Goal: Task Accomplishment & Management: Use online tool/utility

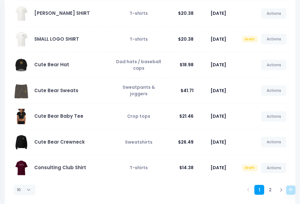
scroll to position [151, 0]
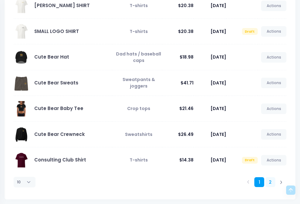
click at [270, 182] on link "2" at bounding box center [270, 182] width 10 height 10
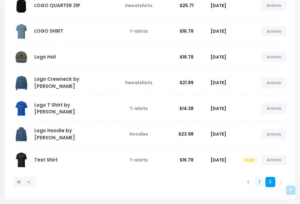
click at [258, 185] on link "1" at bounding box center [259, 182] width 10 height 10
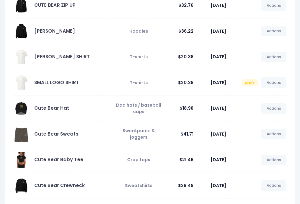
scroll to position [151, 0]
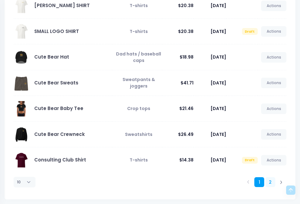
click at [270, 185] on link "2" at bounding box center [270, 182] width 10 height 10
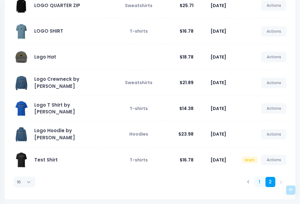
click at [260, 182] on link "1" at bounding box center [259, 182] width 10 height 10
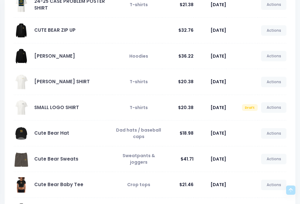
scroll to position [0, 0]
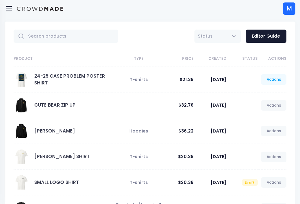
click at [272, 82] on link "Actions" at bounding box center [273, 79] width 25 height 10
click at [265, 115] on link "Unpublish" at bounding box center [267, 116] width 33 height 11
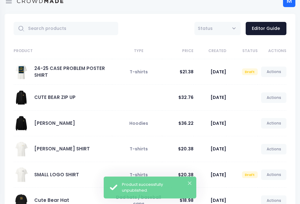
scroll to position [8, 0]
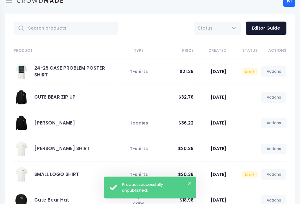
click at [187, 183] on div "Product successfully unpublished." at bounding box center [156, 188] width 69 height 12
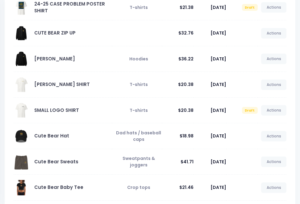
scroll to position [72, 0]
click at [273, 84] on link "Actions" at bounding box center [273, 85] width 25 height 10
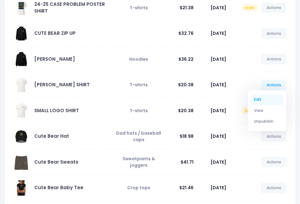
click at [266, 98] on link "Edit" at bounding box center [267, 99] width 33 height 11
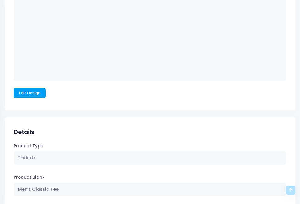
scroll to position [1122, 0]
click at [27, 92] on link "Edit Design" at bounding box center [30, 93] width 32 height 10
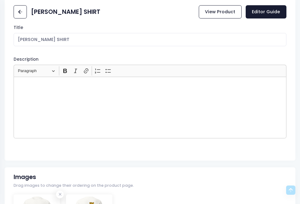
scroll to position [0, 0]
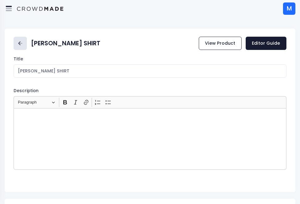
click at [22, 46] on icon at bounding box center [20, 43] width 7 height 7
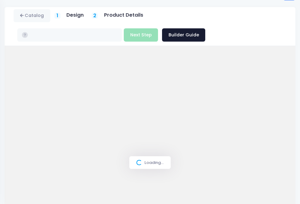
scroll to position [18, 0]
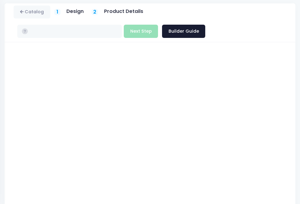
type input "$21.38 - $22.83"
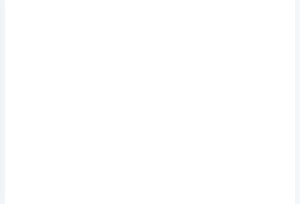
scroll to position [57, 0]
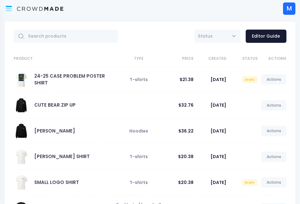
click at [12, 8] on icon at bounding box center [8, 8] width 7 height 7
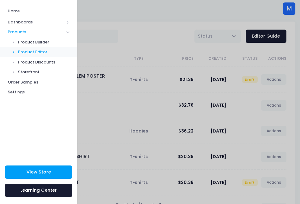
click at [135, 42] on div at bounding box center [150, 102] width 300 height 204
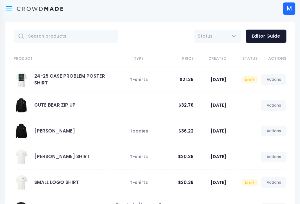
click at [6, 8] on icon at bounding box center [9, 9] width 6 height 3
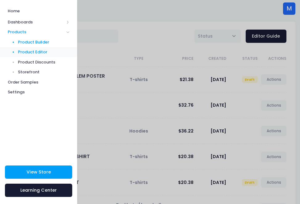
click at [28, 41] on span "Product Builder" at bounding box center [44, 42] width 52 height 6
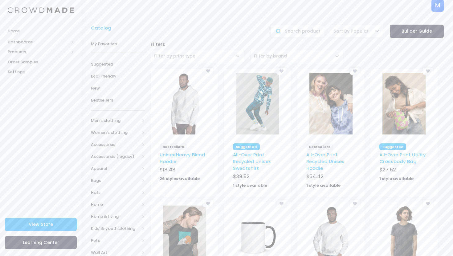
scroll to position [5, 0]
click at [110, 122] on span "Men's clothing" at bounding box center [115, 120] width 49 height 6
click at [137, 174] on link "All shirts" at bounding box center [114, 174] width 62 height 12
click at [111, 204] on span "T-shirts" at bounding box center [120, 210] width 33 height 6
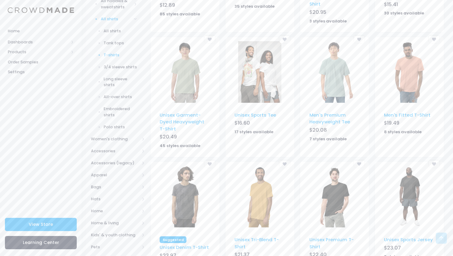
scroll to position [193, 0]
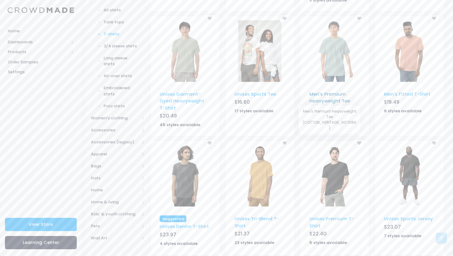
click at [317, 99] on link "Men's Premium Heavyweight Tee" at bounding box center [329, 97] width 41 height 13
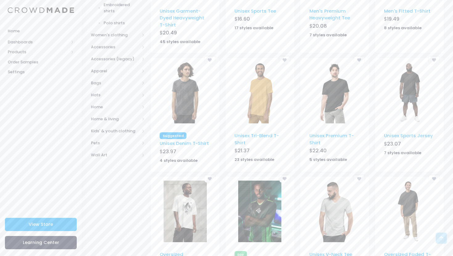
scroll to position [277, 0]
click at [324, 136] on link "Unisex Premium T-Shirt" at bounding box center [331, 138] width 44 height 13
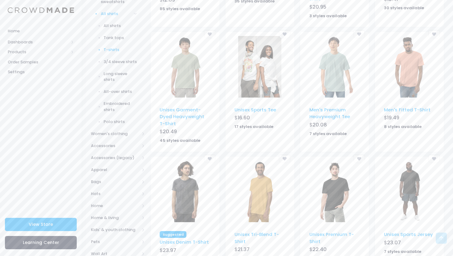
scroll to position [0, 0]
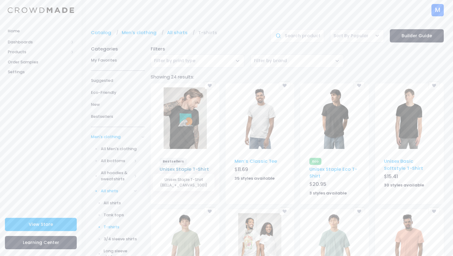
click at [181, 170] on link "Unisex Staple T-Shirt" at bounding box center [184, 169] width 49 height 6
click at [268, 120] on img at bounding box center [259, 119] width 43 height 62
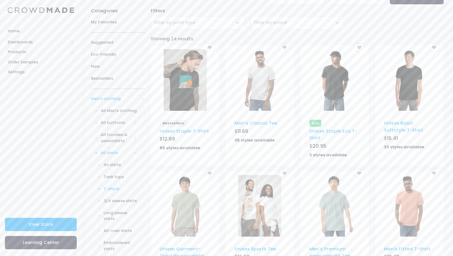
scroll to position [40, 0]
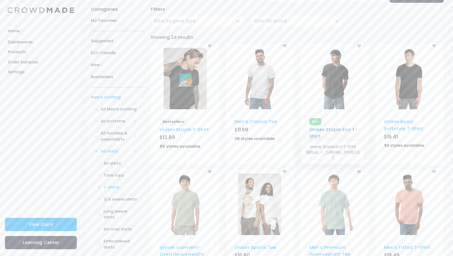
click at [337, 128] on link "Unisex Staple Eco T-Shirt" at bounding box center [333, 132] width 48 height 13
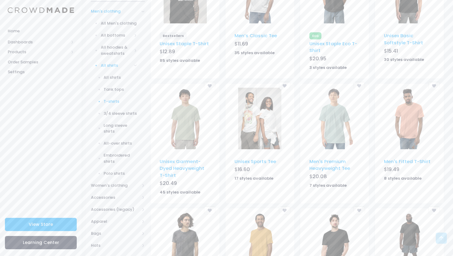
scroll to position [133, 0]
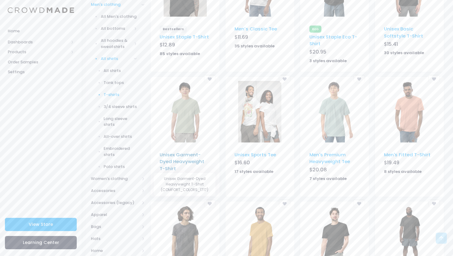
click at [178, 159] on link "Unisex Garment-Dyed Heavyweight T-Shirt" at bounding box center [182, 162] width 45 height 20
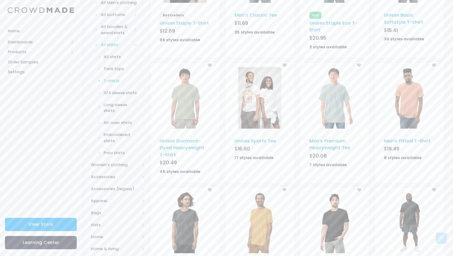
scroll to position [149, 0]
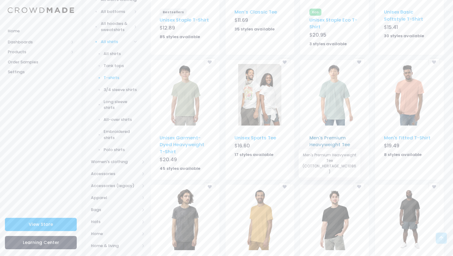
click at [323, 145] on link "Men's Premium Heavyweight Tee" at bounding box center [329, 141] width 41 height 13
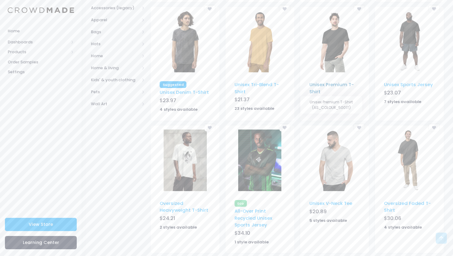
scroll to position [319, 0]
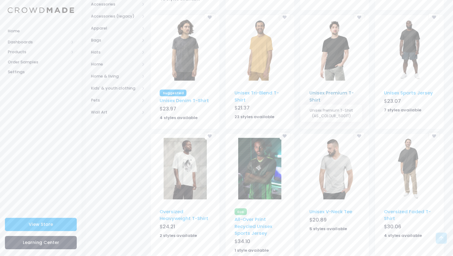
click at [323, 94] on link "Unisex Premium T-Shirt" at bounding box center [331, 96] width 44 height 13
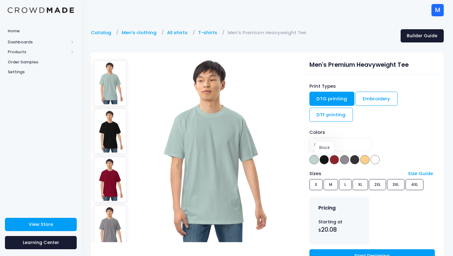
click at [324, 160] on span at bounding box center [324, 159] width 9 height 9
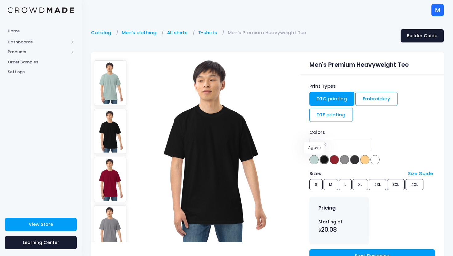
click at [315, 160] on span at bounding box center [313, 159] width 9 height 9
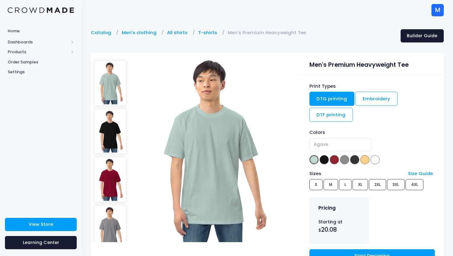
click at [109, 138] on img at bounding box center [110, 131] width 33 height 45
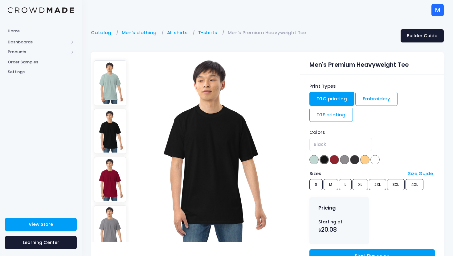
click at [110, 172] on img at bounding box center [110, 179] width 33 height 45
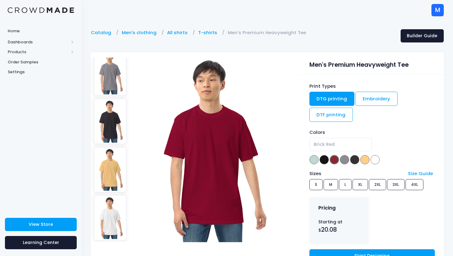
scroll to position [156, 0]
click at [110, 172] on img at bounding box center [110, 168] width 33 height 45
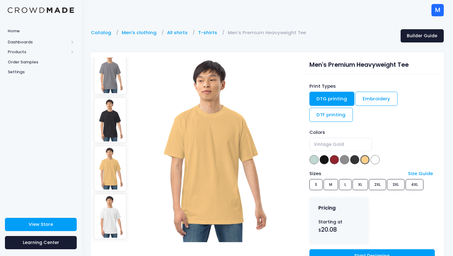
scroll to position [0, 0]
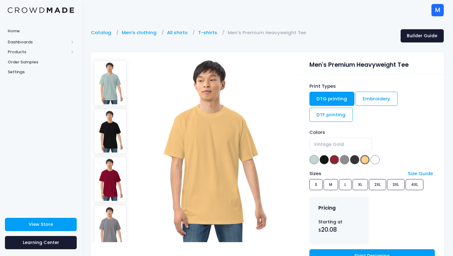
click at [113, 96] on img at bounding box center [110, 82] width 33 height 45
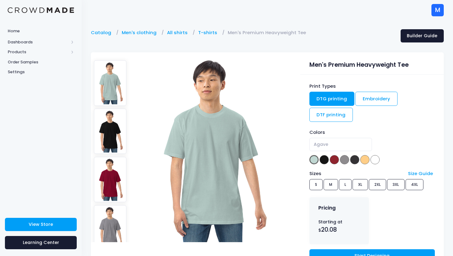
click at [116, 125] on img at bounding box center [110, 131] width 33 height 45
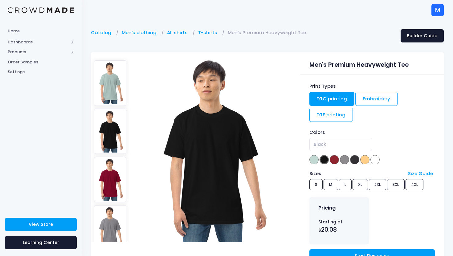
click at [114, 159] on img at bounding box center [110, 179] width 33 height 45
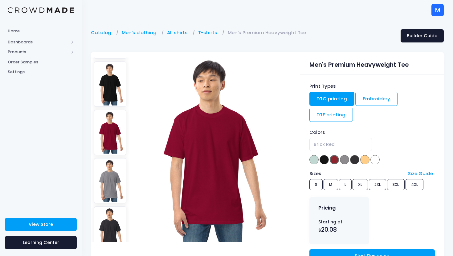
click at [114, 159] on img at bounding box center [110, 180] width 33 height 45
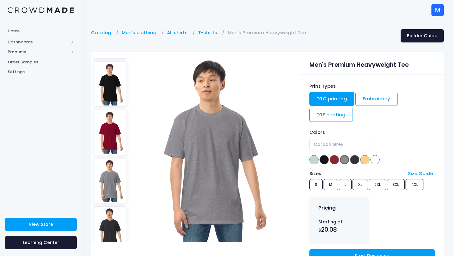
scroll to position [156, 0]
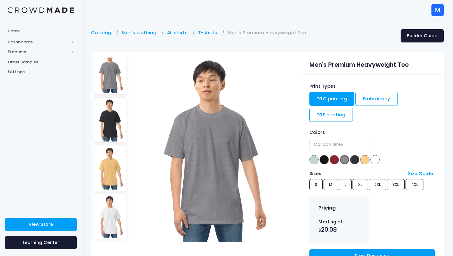
click at [114, 213] on img at bounding box center [110, 216] width 33 height 45
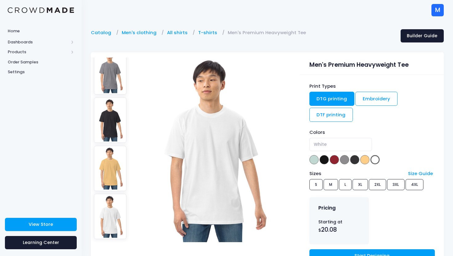
click at [112, 191] on ul at bounding box center [110, 150] width 39 height 185
click at [114, 170] on img at bounding box center [110, 168] width 33 height 45
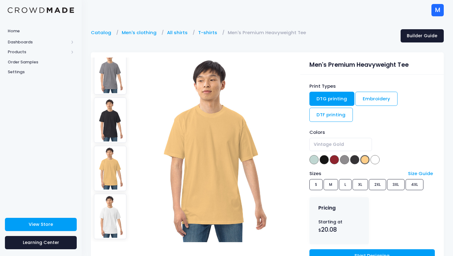
click at [110, 123] on img at bounding box center [110, 120] width 33 height 45
select select "Charcoal Heather"
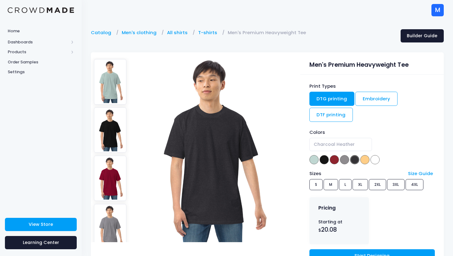
scroll to position [0, 0]
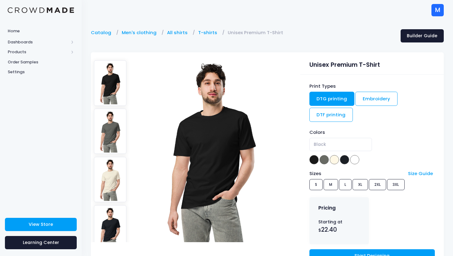
click at [114, 123] on img at bounding box center [110, 131] width 33 height 45
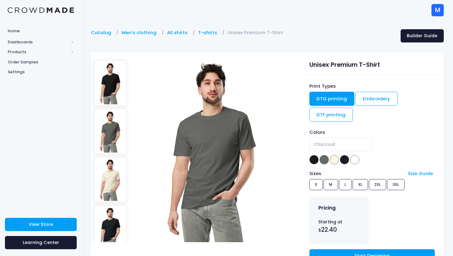
click at [115, 180] on img at bounding box center [110, 179] width 33 height 45
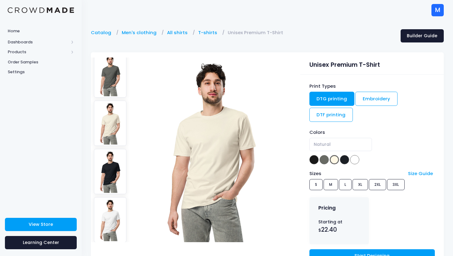
click at [115, 180] on img at bounding box center [110, 171] width 33 height 45
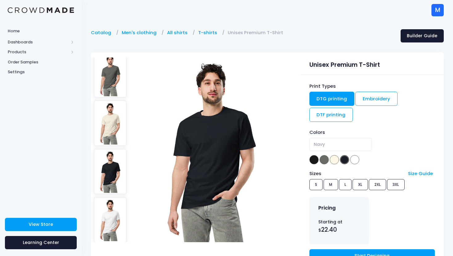
scroll to position [60, 0]
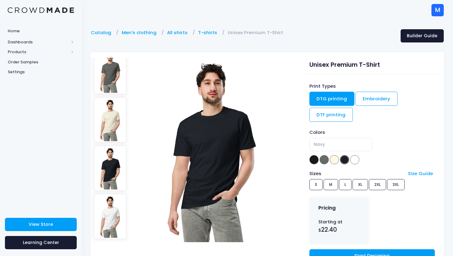
click at [121, 213] on img at bounding box center [110, 216] width 33 height 45
select select "White"
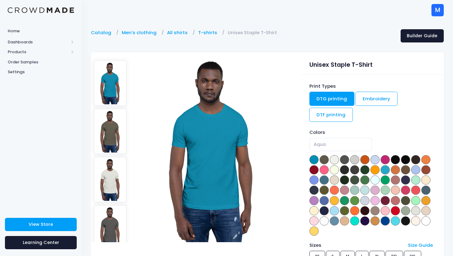
click at [97, 130] on img at bounding box center [110, 131] width 33 height 45
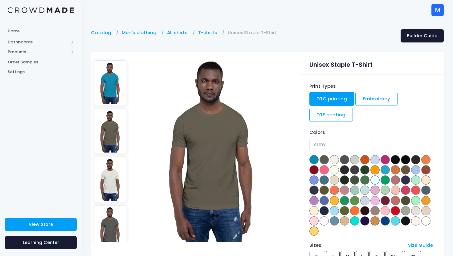
click at [123, 164] on img at bounding box center [110, 179] width 33 height 45
select select "Ash"
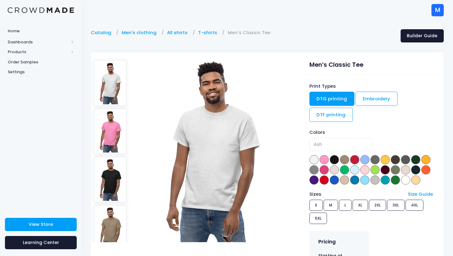
click at [106, 128] on img at bounding box center [110, 131] width 33 height 45
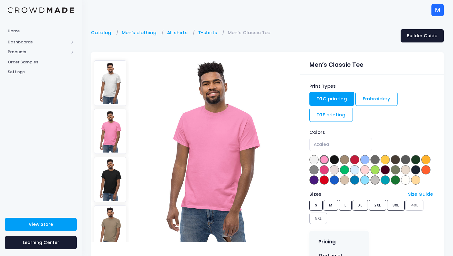
click at [110, 176] on img at bounding box center [110, 179] width 33 height 45
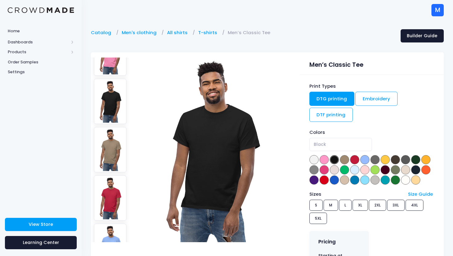
scroll to position [81, 0]
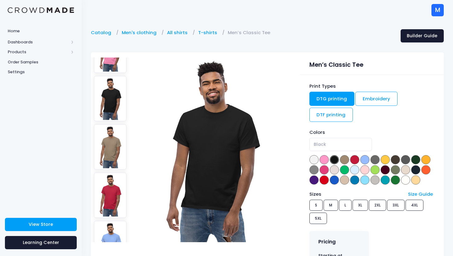
click at [110, 158] on img at bounding box center [110, 147] width 33 height 45
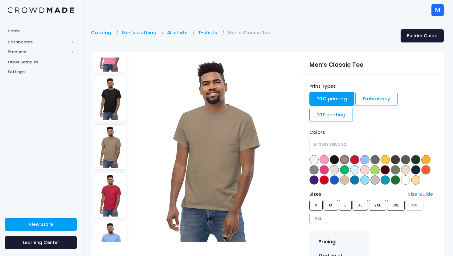
click at [110, 182] on img at bounding box center [110, 195] width 33 height 45
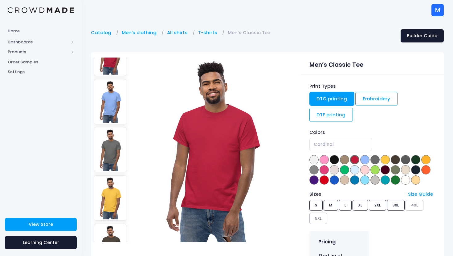
scroll to position [228, 0]
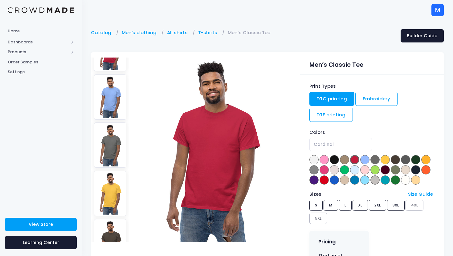
click at [110, 181] on img at bounding box center [110, 193] width 33 height 45
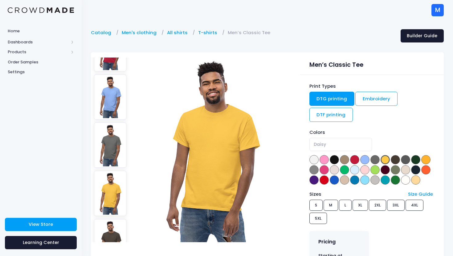
click at [108, 139] on img at bounding box center [110, 145] width 33 height 45
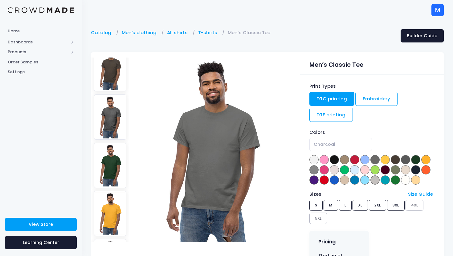
scroll to position [402, 0]
click at [108, 139] on img at bounding box center [110, 116] width 33 height 45
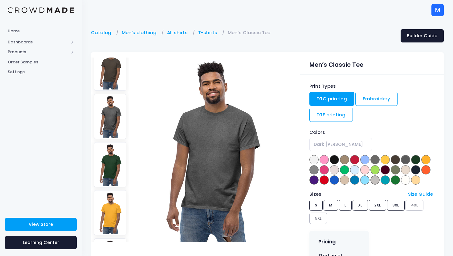
click at [108, 163] on img at bounding box center [110, 164] width 33 height 45
select select "Forest Green"
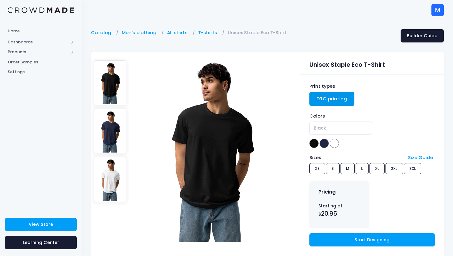
click at [109, 123] on img at bounding box center [110, 131] width 33 height 45
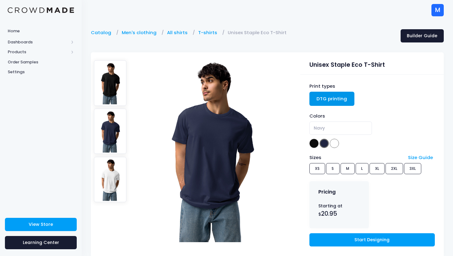
click at [109, 176] on img at bounding box center [110, 179] width 33 height 45
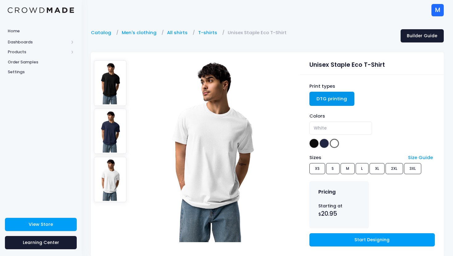
click at [114, 137] on img at bounding box center [110, 131] width 33 height 45
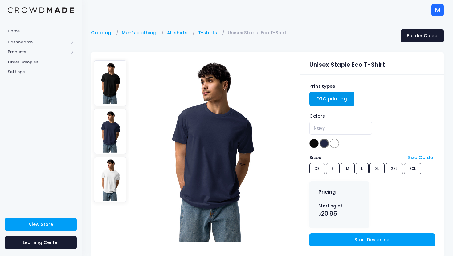
click at [113, 94] on img at bounding box center [110, 82] width 33 height 45
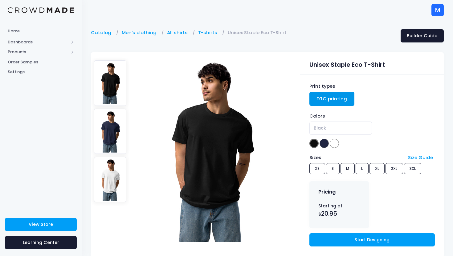
click at [113, 180] on img at bounding box center [110, 179] width 33 height 45
select select "White"
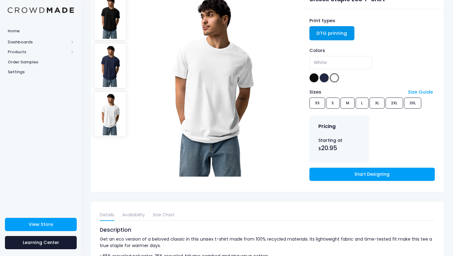
scroll to position [65, 0]
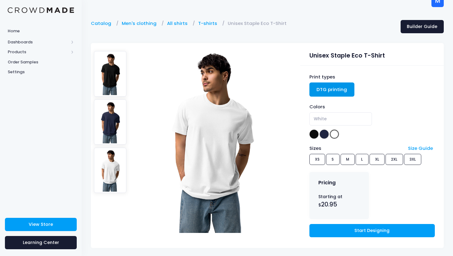
scroll to position [14, 0]
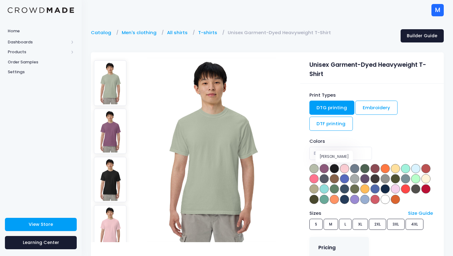
click at [326, 166] on span at bounding box center [324, 168] width 9 height 9
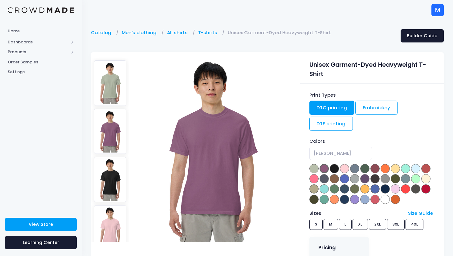
click at [334, 167] on span at bounding box center [334, 168] width 9 height 9
select select "Black"
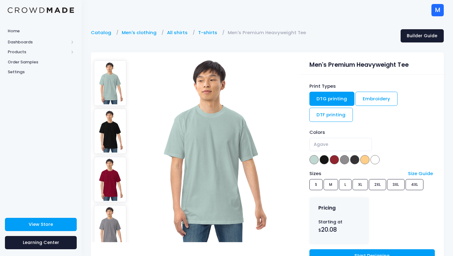
click at [118, 139] on img at bounding box center [110, 131] width 33 height 45
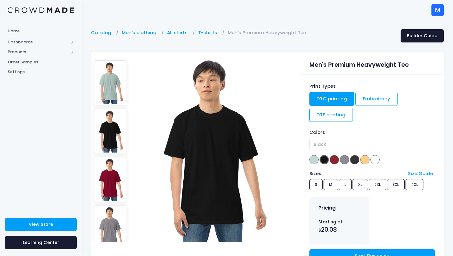
click at [113, 169] on img at bounding box center [110, 179] width 33 height 45
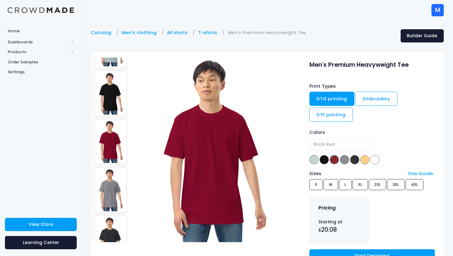
scroll to position [39, 0]
click at [314, 158] on span at bounding box center [313, 159] width 9 height 9
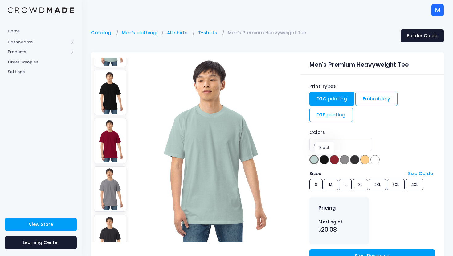
click at [322, 158] on span at bounding box center [324, 159] width 9 height 9
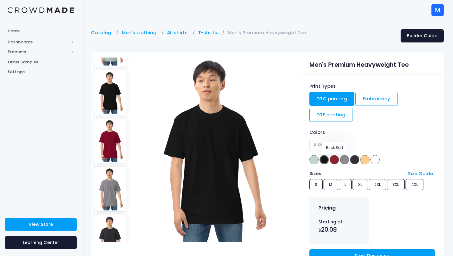
click at [333, 159] on span at bounding box center [334, 159] width 9 height 9
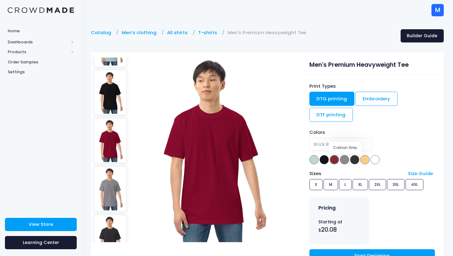
click at [349, 159] on span at bounding box center [344, 159] width 9 height 9
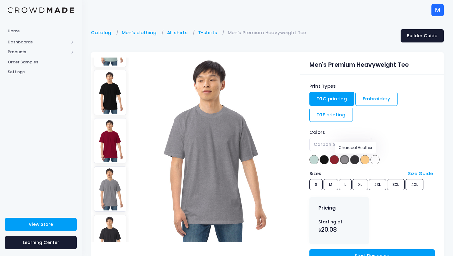
click at [357, 160] on span at bounding box center [354, 159] width 9 height 9
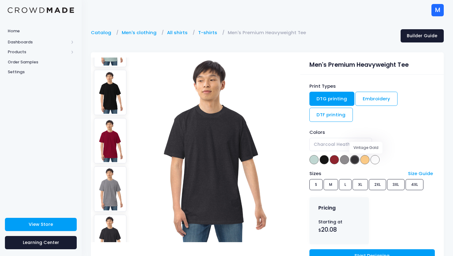
click at [364, 160] on span at bounding box center [364, 159] width 9 height 9
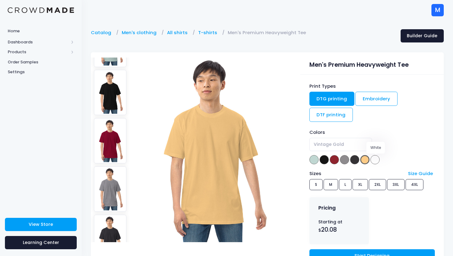
click at [374, 160] on span at bounding box center [375, 159] width 9 height 9
select select "White"
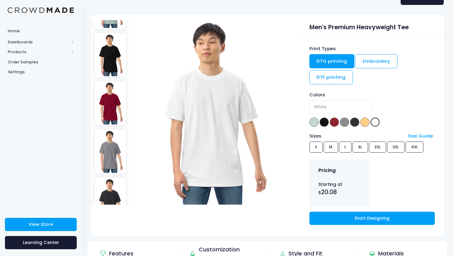
scroll to position [41, 0]
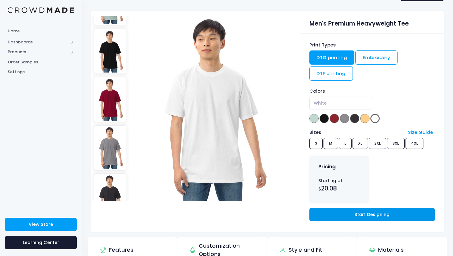
click at [338, 215] on link "Start Designing" at bounding box center [371, 214] width 125 height 13
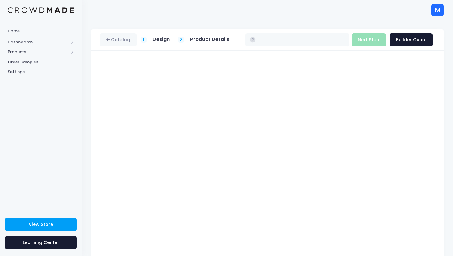
type input "$21.82 - $24.43"
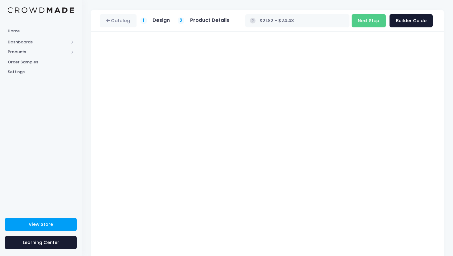
scroll to position [27, 0]
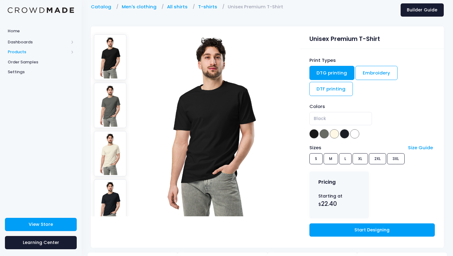
scroll to position [27, 0]
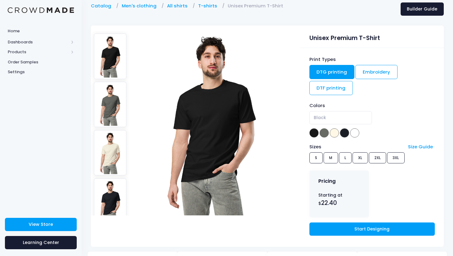
click at [321, 136] on span at bounding box center [324, 133] width 9 height 9
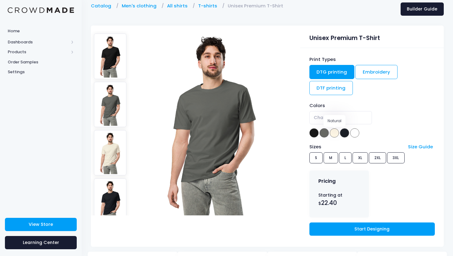
click at [337, 134] on span at bounding box center [334, 133] width 9 height 9
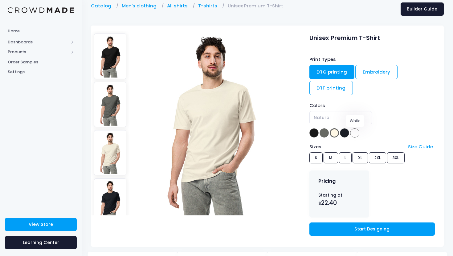
click at [352, 135] on span at bounding box center [354, 133] width 9 height 9
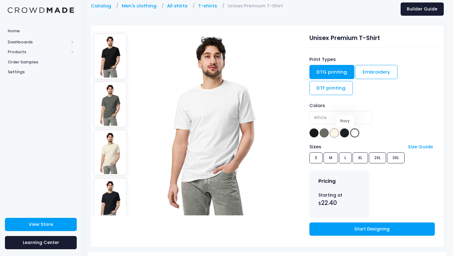
click at [347, 134] on span at bounding box center [344, 133] width 9 height 9
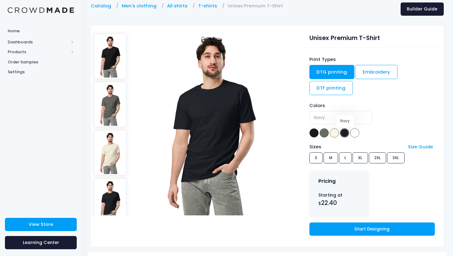
click at [337, 134] on span at bounding box center [334, 133] width 9 height 9
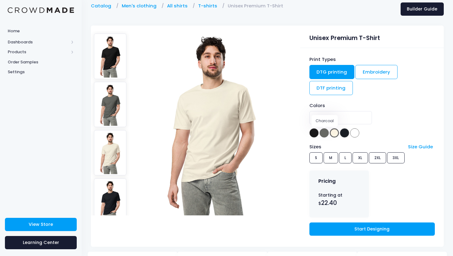
click at [323, 134] on span at bounding box center [324, 133] width 9 height 9
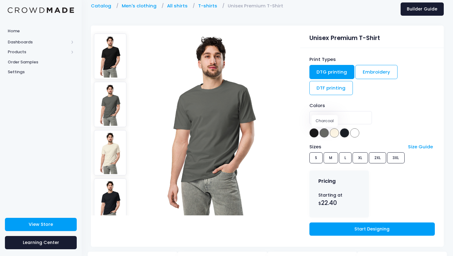
click at [312, 134] on span at bounding box center [313, 133] width 9 height 9
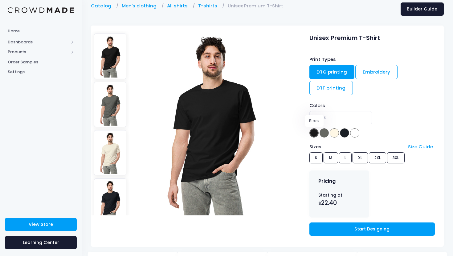
click at [325, 134] on span at bounding box center [324, 133] width 9 height 9
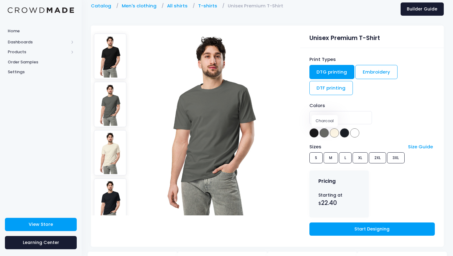
click at [333, 134] on span at bounding box center [334, 133] width 9 height 9
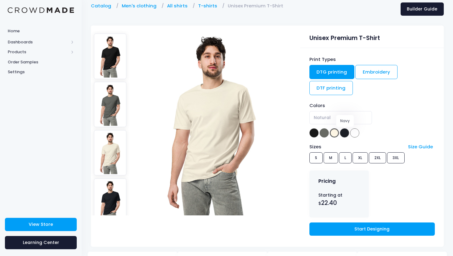
click at [345, 134] on span at bounding box center [344, 133] width 9 height 9
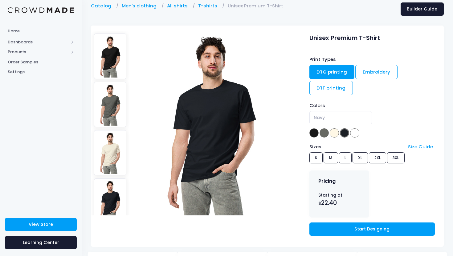
click at [115, 120] on img at bounding box center [110, 104] width 33 height 45
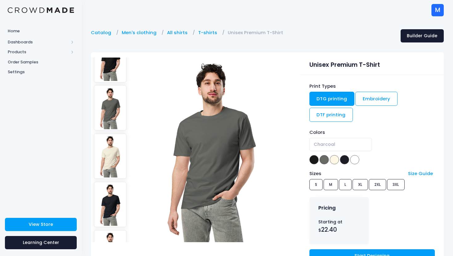
click at [113, 141] on img at bounding box center [110, 156] width 33 height 45
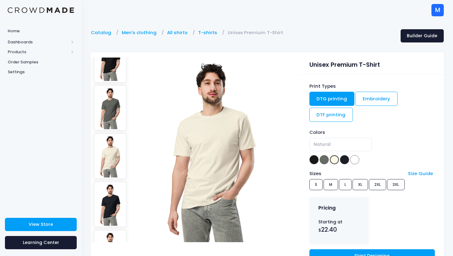
scroll to position [60, 0]
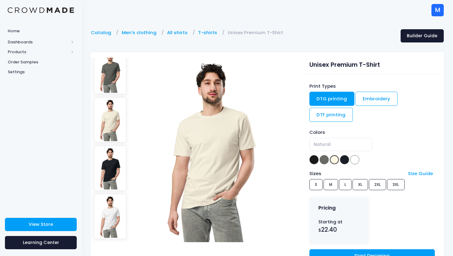
click at [112, 164] on img at bounding box center [110, 168] width 33 height 45
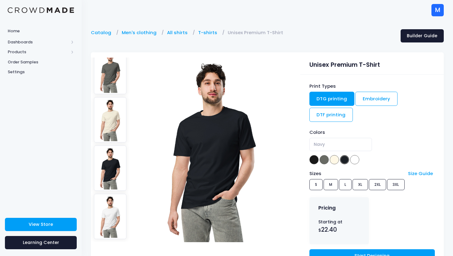
click at [112, 208] on img at bounding box center [110, 216] width 33 height 45
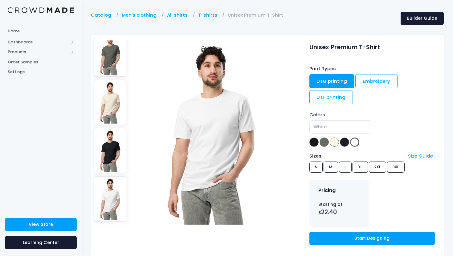
scroll to position [0, 0]
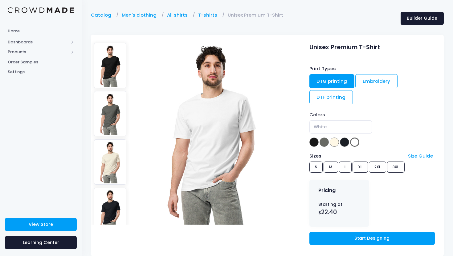
click at [111, 181] on img at bounding box center [110, 162] width 33 height 45
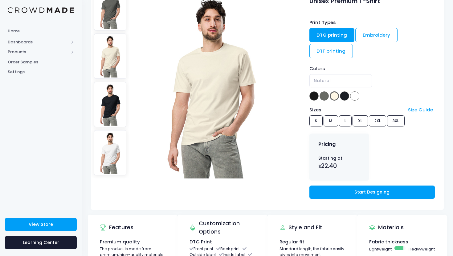
scroll to position [66, 0]
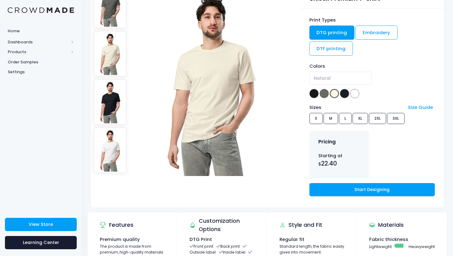
click at [112, 162] on img at bounding box center [110, 150] width 33 height 45
select select "White"
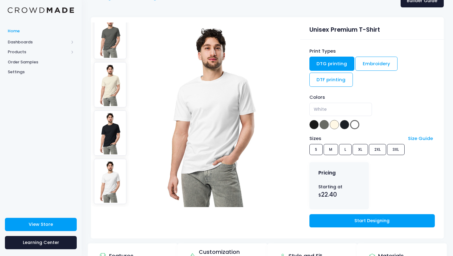
scroll to position [0, 0]
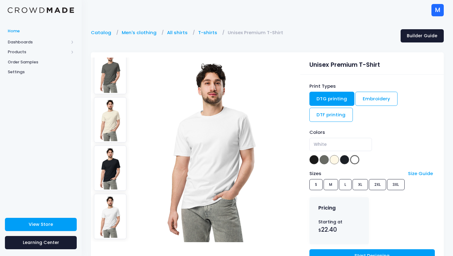
click at [19, 31] on span "Home" at bounding box center [41, 31] width 66 height 6
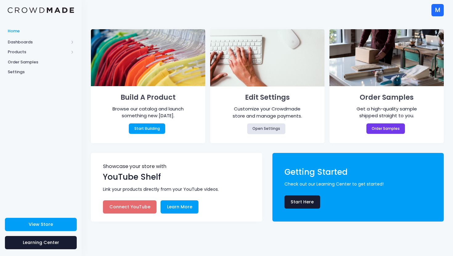
click at [55, 6] on div at bounding box center [41, 10] width 82 height 20
click at [23, 53] on span "Products" at bounding box center [38, 52] width 61 height 6
click at [23, 38] on span "Dashboards" at bounding box center [41, 42] width 82 height 10
click at [25, 53] on span "Overview" at bounding box center [46, 52] width 56 height 6
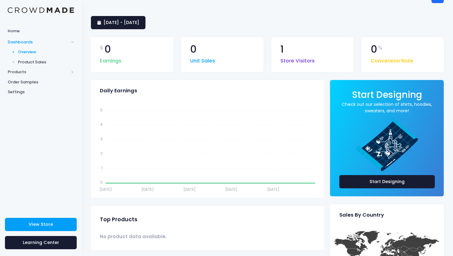
scroll to position [18, 0]
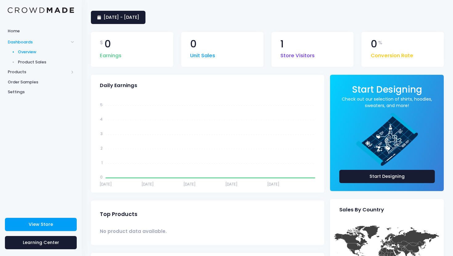
click at [39, 61] on span "Product Sales" at bounding box center [46, 62] width 56 height 6
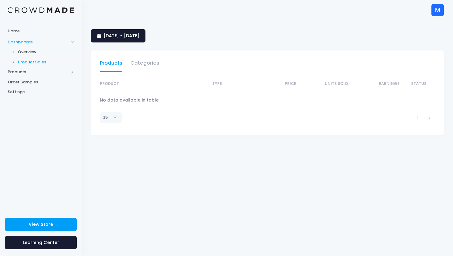
select select "25"
click at [26, 71] on span "Products" at bounding box center [38, 72] width 61 height 6
click at [25, 63] on span "Product Builder" at bounding box center [46, 62] width 56 height 6
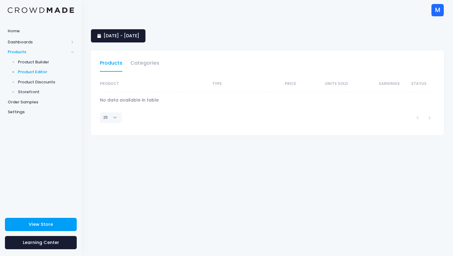
click at [28, 69] on span "Product Editor" at bounding box center [46, 72] width 56 height 6
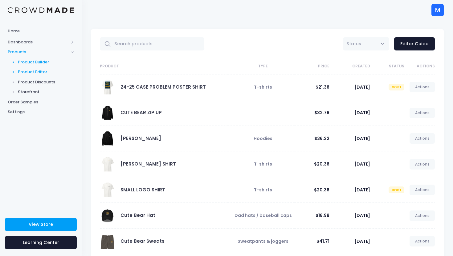
click at [28, 63] on span "Product Builder" at bounding box center [46, 62] width 56 height 6
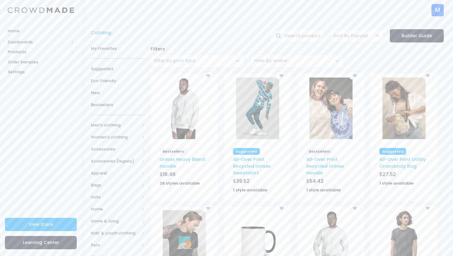
scroll to position [33, 0]
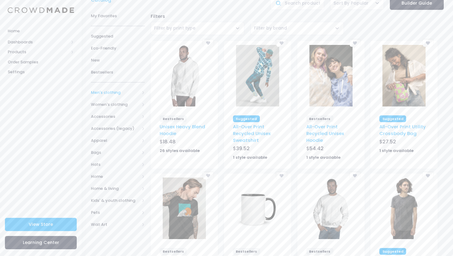
click at [141, 93] on span at bounding box center [142, 92] width 3 height 3
click at [135, 146] on span at bounding box center [135, 146] width 3 height 3
click at [119, 158] on span "All shirts" at bounding box center [120, 159] width 33 height 6
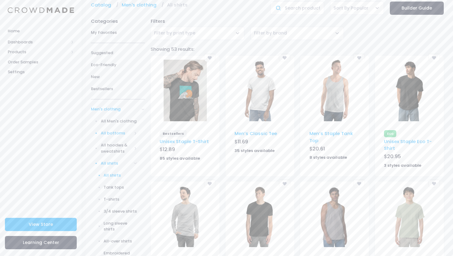
scroll to position [28, 0]
click at [113, 198] on span "T-shirts" at bounding box center [120, 199] width 33 height 6
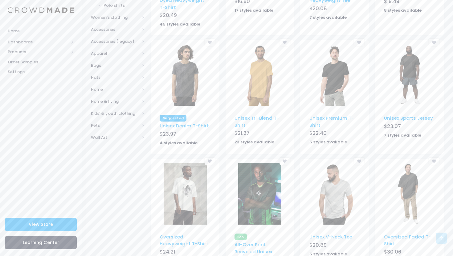
scroll to position [287, 0]
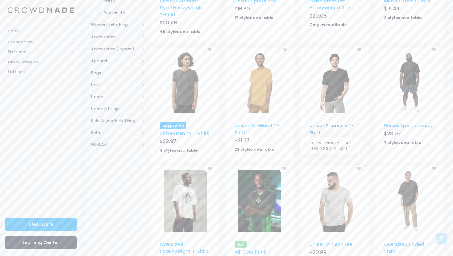
click at [319, 125] on link "Unisex Premium T-Shirt" at bounding box center [331, 128] width 44 height 13
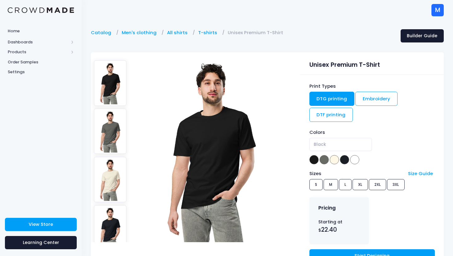
click at [113, 127] on img at bounding box center [110, 131] width 33 height 45
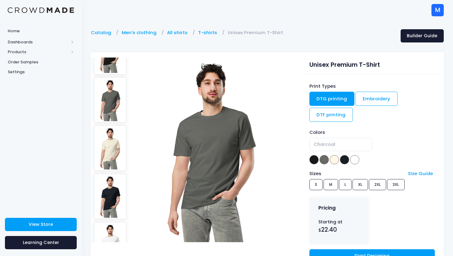
scroll to position [32, 0]
click at [112, 144] on img at bounding box center [110, 147] width 33 height 45
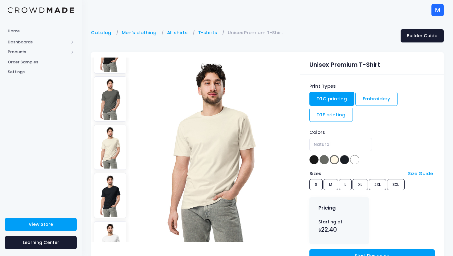
click at [112, 186] on img at bounding box center [110, 195] width 33 height 45
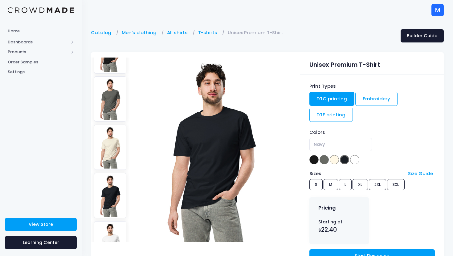
scroll to position [60, 0]
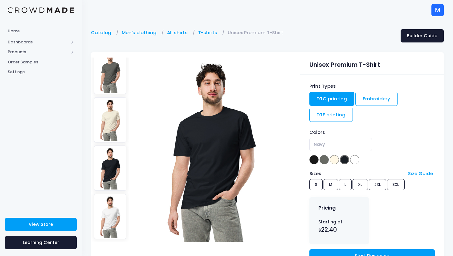
click at [112, 217] on img at bounding box center [110, 216] width 33 height 45
select select "White"
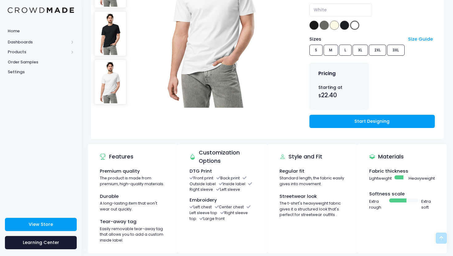
scroll to position [136, 0]
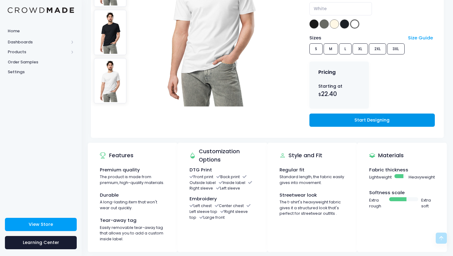
click at [325, 120] on link "Start Designing" at bounding box center [371, 120] width 125 height 13
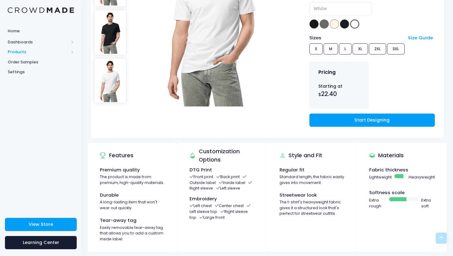
click at [26, 54] on span "Products" at bounding box center [38, 52] width 61 height 6
click at [35, 73] on span "Product Editor" at bounding box center [46, 72] width 56 height 6
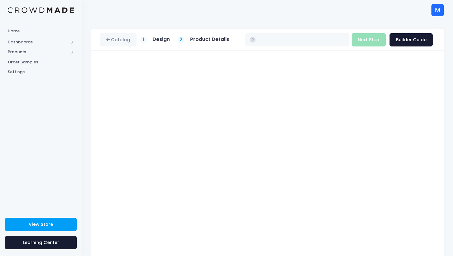
type input "$22.40 - $25.30"
click at [365, 42] on button "Next Step" at bounding box center [369, 39] width 34 height 13
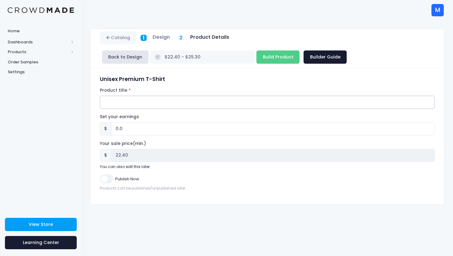
click at [144, 107] on input "Product title" at bounding box center [267, 102] width 335 height 13
type input "BITW Joseph Shirt"
click at [107, 183] on input "Publish Now" at bounding box center [106, 179] width 13 height 9
checkbox input "true"
drag, startPoint x: 149, startPoint y: 105, endPoint x: 119, endPoint y: 105, distance: 30.2
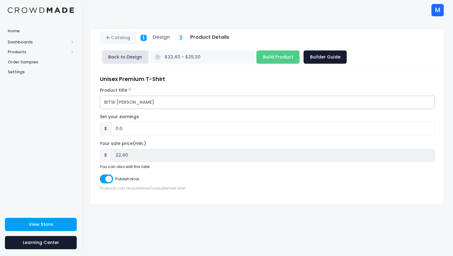
click at [119, 105] on input "BITW Joseph Shirt" at bounding box center [267, 102] width 335 height 13
type input "BITW [PERSON_NAME] SHIRT"
click at [192, 209] on div "Catalog 1 Design 2 Product Details" at bounding box center [267, 138] width 371 height 236
click at [256, 61] on input "Build Product" at bounding box center [277, 57] width 43 height 13
type input "Building product..."
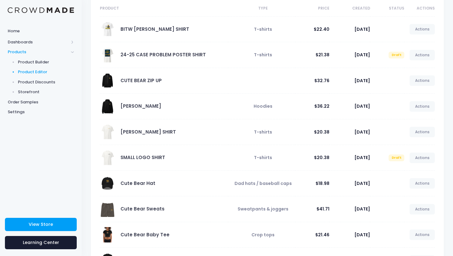
scroll to position [59, 0]
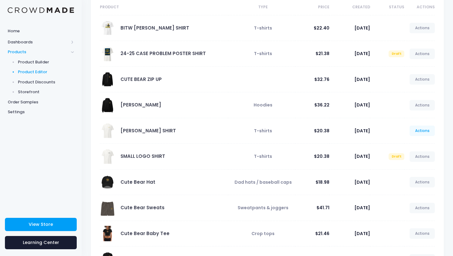
click at [420, 132] on link "Actions" at bounding box center [422, 131] width 25 height 10
click at [411, 168] on link "Unpublish" at bounding box center [415, 167] width 33 height 11
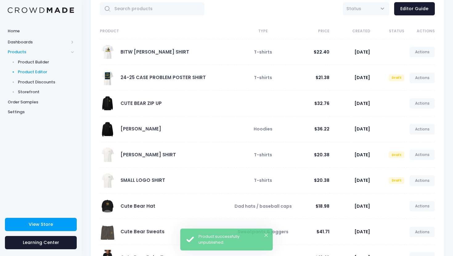
scroll to position [38, 0]
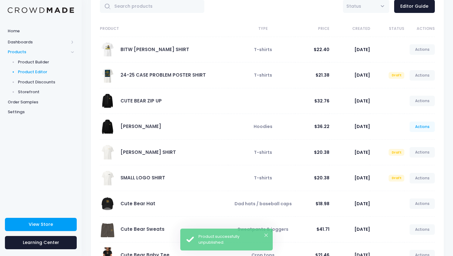
click at [418, 128] on link "Actions" at bounding box center [422, 127] width 25 height 10
click at [352, 132] on td "[DATE]" at bounding box center [350, 127] width 40 height 26
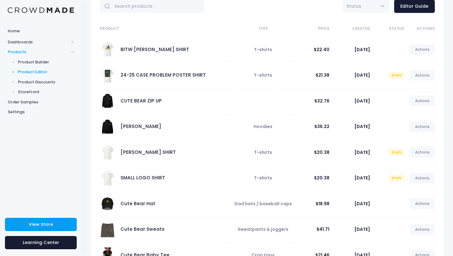
scroll to position [0, 0]
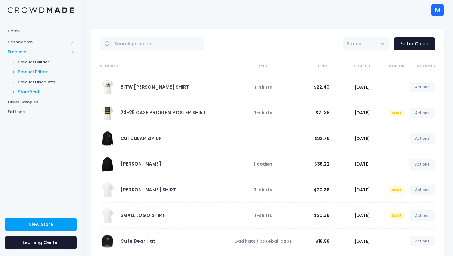
click at [33, 91] on span "Storefront" at bounding box center [46, 92] width 56 height 6
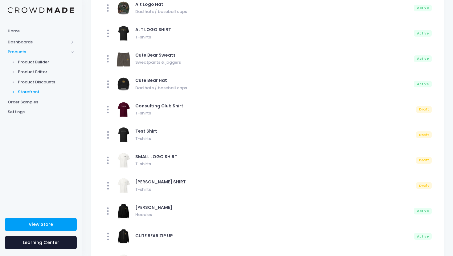
scroll to position [340, 0]
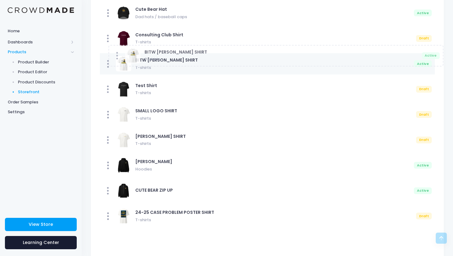
drag, startPoint x: 107, startPoint y: 220, endPoint x: 115, endPoint y: 59, distance: 161.1
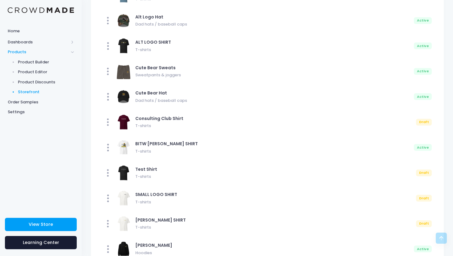
scroll to position [255, 0]
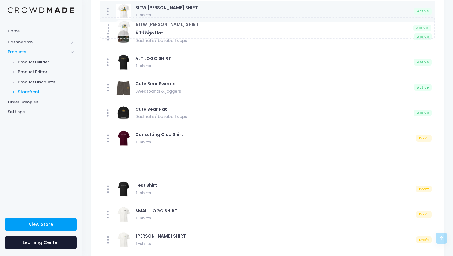
drag, startPoint x: 109, startPoint y: 151, endPoint x: 108, endPoint y: 4, distance: 146.7
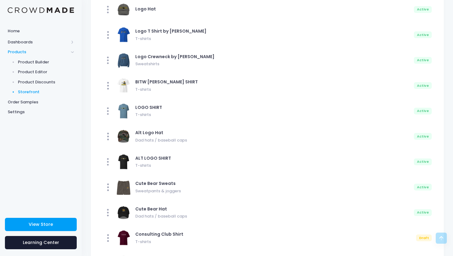
scroll to position [141, 0]
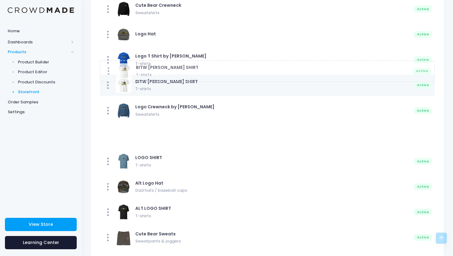
drag, startPoint x: 111, startPoint y: 113, endPoint x: 110, endPoint y: 26, distance: 86.9
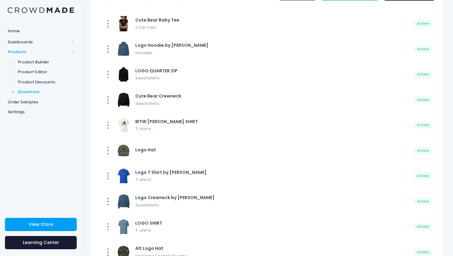
scroll to position [22, 0]
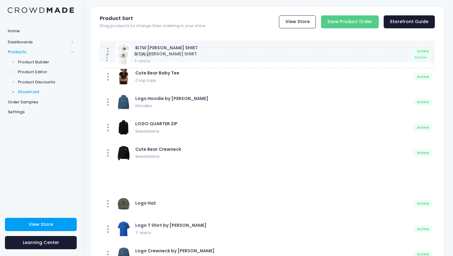
drag, startPoint x: 108, startPoint y: 156, endPoint x: 104, endPoint y: 48, distance: 107.3
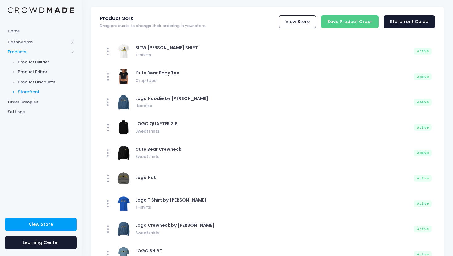
scroll to position [0, 0]
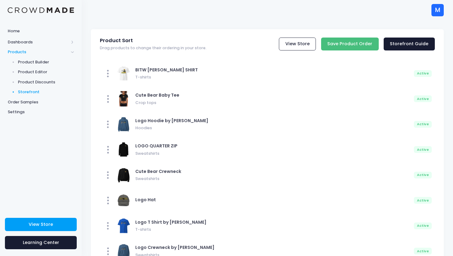
click at [353, 44] on input "Save Product Order" at bounding box center [350, 44] width 58 height 13
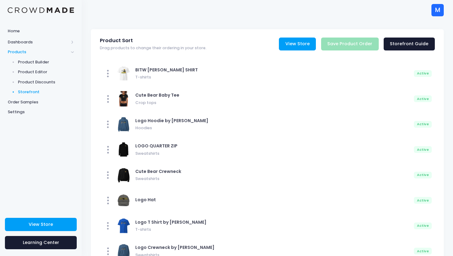
click at [297, 43] on link "View Store" at bounding box center [297, 44] width 37 height 13
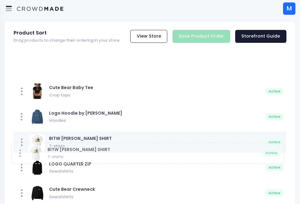
drag, startPoint x: 22, startPoint y: 68, endPoint x: 20, endPoint y: 168, distance: 99.9
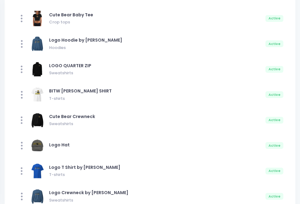
scroll to position [50, 0]
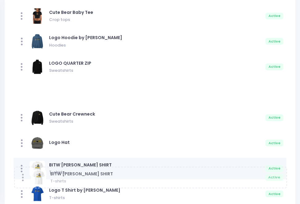
drag, startPoint x: 20, startPoint y: 95, endPoint x: 20, endPoint y: 182, distance: 86.6
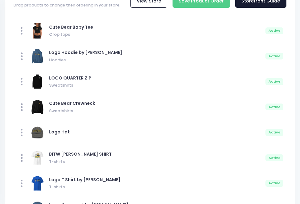
scroll to position [30, 0]
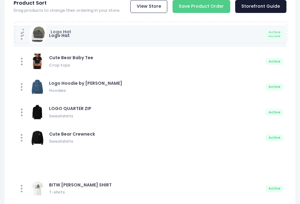
drag, startPoint x: 20, startPoint y: 140, endPoint x: 18, endPoint y: 31, distance: 108.8
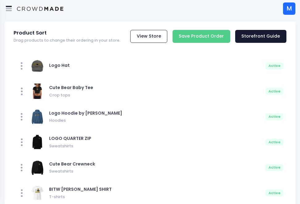
scroll to position [20, 0]
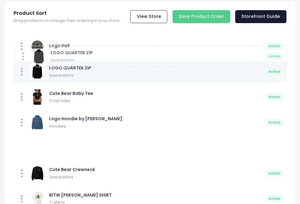
drag, startPoint x: 24, startPoint y: 124, endPoint x: 25, endPoint y: 61, distance: 63.5
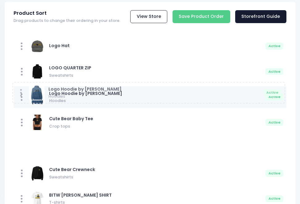
drag, startPoint x: 23, startPoint y: 124, endPoint x: 21, endPoint y: 93, distance: 30.6
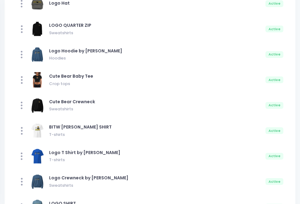
scroll to position [66, 0]
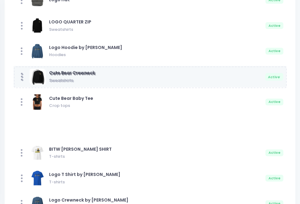
drag, startPoint x: 20, startPoint y: 103, endPoint x: 21, endPoint y: 77, distance: 25.6
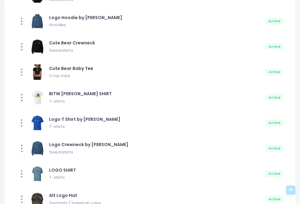
scroll to position [0, 0]
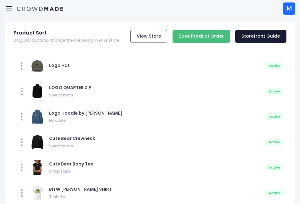
click at [190, 36] on input "Save Product Order" at bounding box center [201, 36] width 58 height 13
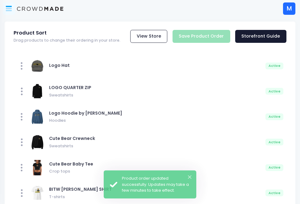
click at [8, 8] on icon at bounding box center [9, 9] width 6 height 3
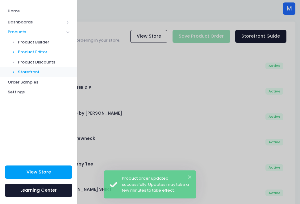
click at [39, 52] on span "Product Editor" at bounding box center [44, 52] width 52 height 6
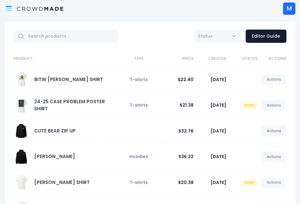
click at [14, 6] on div at bounding box center [9, 8] width 12 height 12
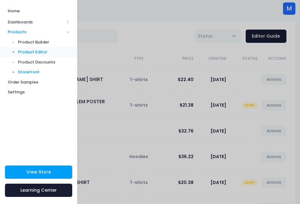
click at [28, 74] on span "Storefront" at bounding box center [44, 72] width 52 height 6
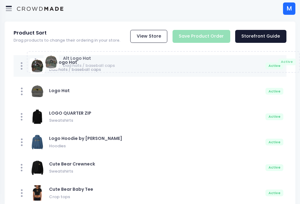
drag, startPoint x: 21, startPoint y: 91, endPoint x: 27, endPoint y: 62, distance: 29.6
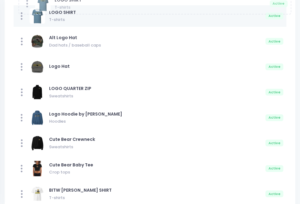
scroll to position [23, 0]
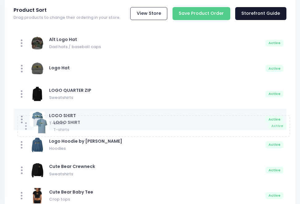
drag, startPoint x: 22, startPoint y: 90, endPoint x: 26, endPoint y: 133, distance: 43.6
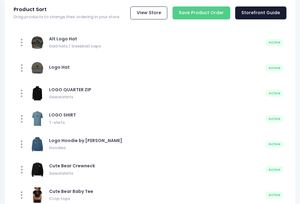
scroll to position [18, 0]
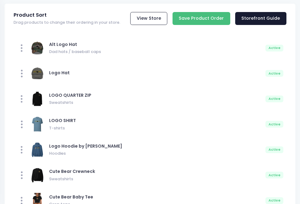
click at [198, 16] on input "Save Product Order" at bounding box center [201, 18] width 58 height 13
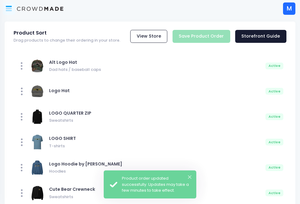
click at [11, 6] on icon at bounding box center [9, 6] width 6 height 1
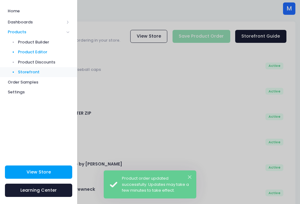
click at [32, 53] on span "Product Editor" at bounding box center [44, 52] width 52 height 6
